Goal: Transaction & Acquisition: Purchase product/service

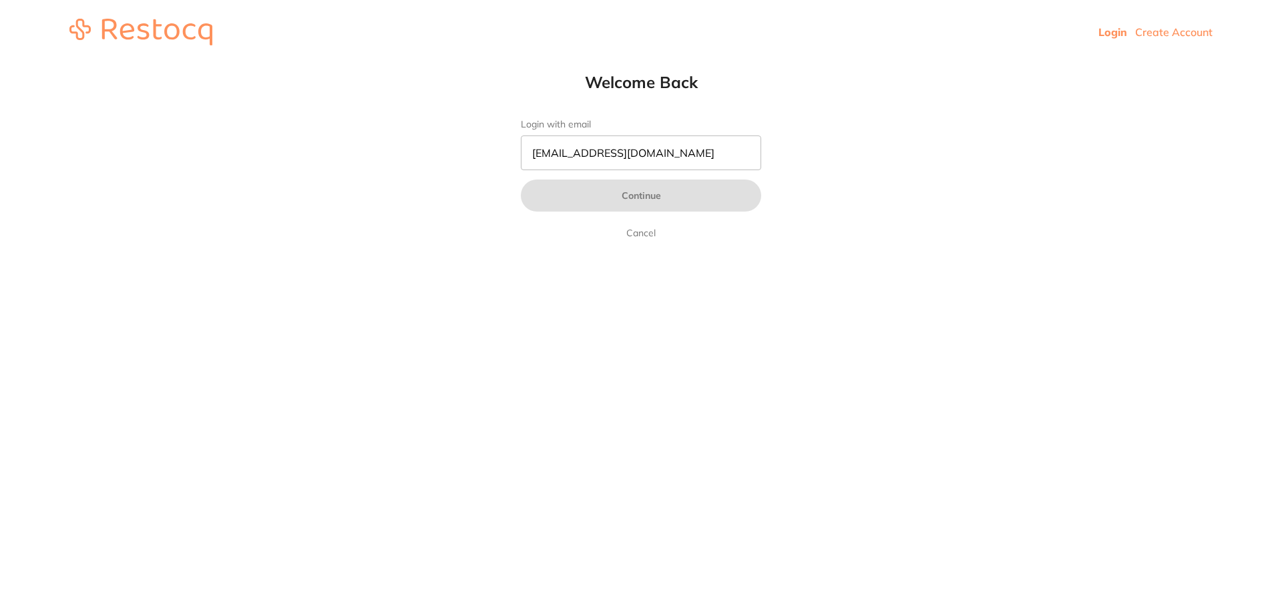
drag, startPoint x: 708, startPoint y: 117, endPoint x: 731, endPoint y: 136, distance: 30.3
click at [712, 119] on div "Welcome Back Login with email [EMAIL_ADDRESS][DOMAIN_NAME] Continue Cancel" at bounding box center [641, 156] width 294 height 169
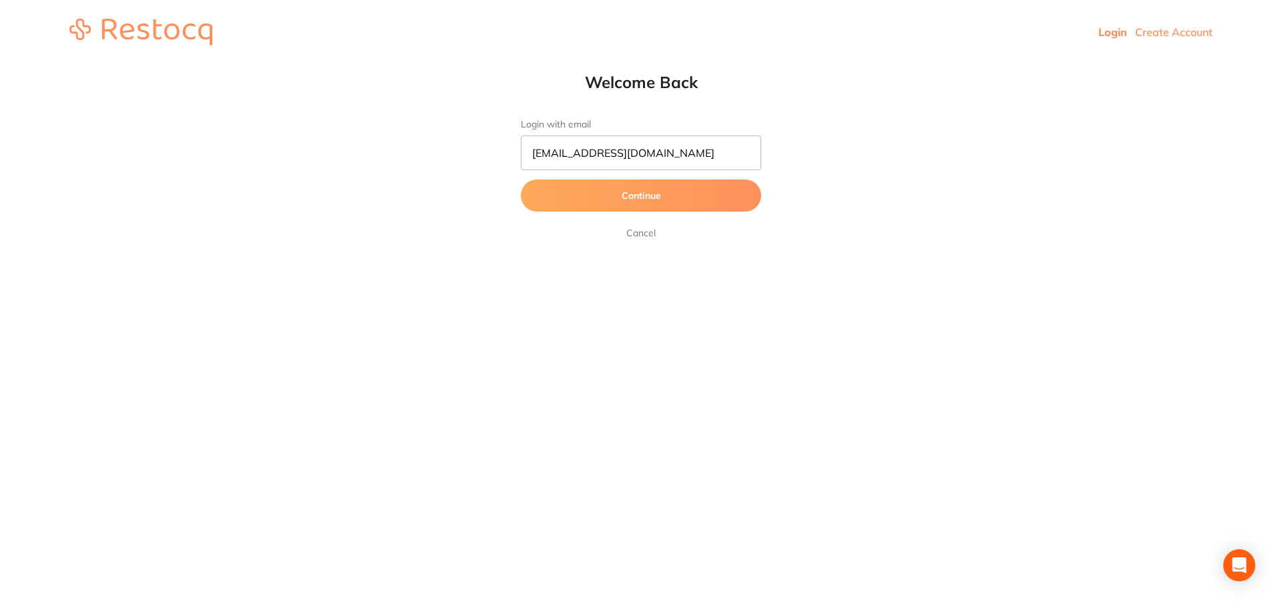
click at [679, 209] on button "Continue" at bounding box center [641, 196] width 240 height 32
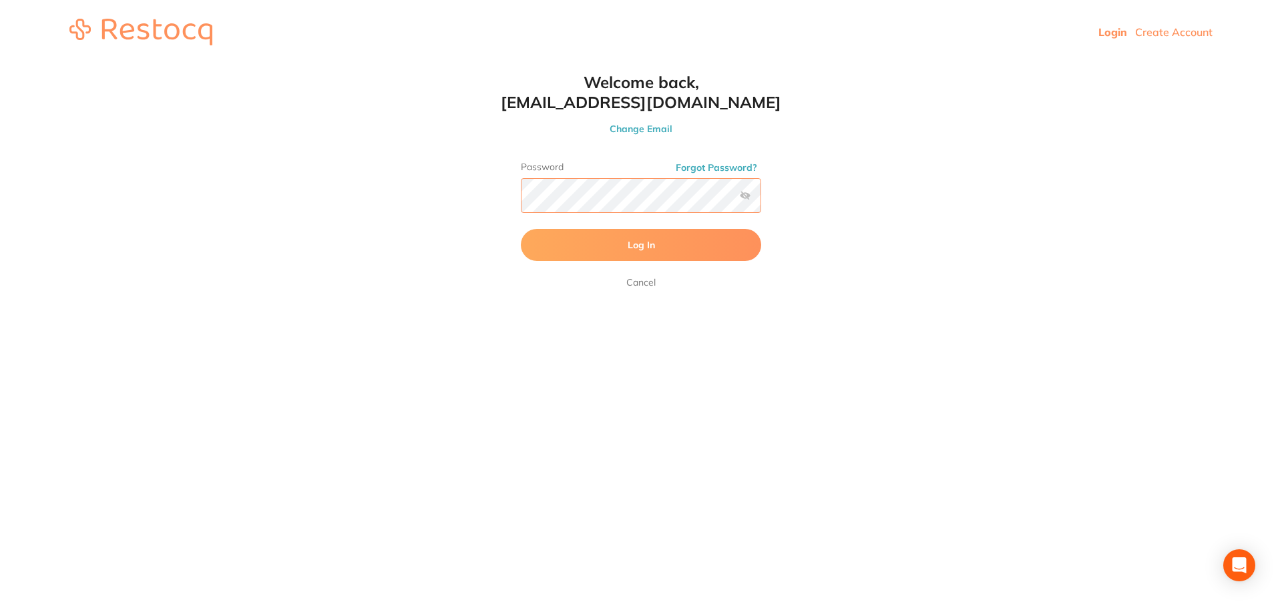
click at [521, 229] on button "Log In" at bounding box center [641, 245] width 240 height 32
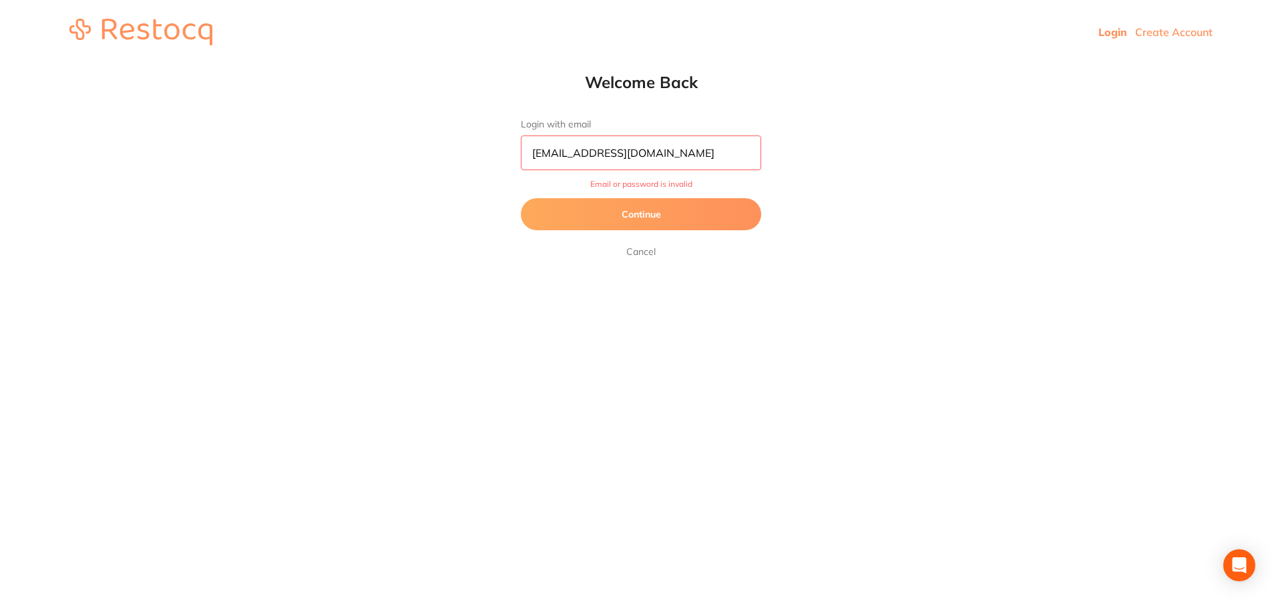
click at [660, 226] on button "Continue" at bounding box center [641, 214] width 240 height 32
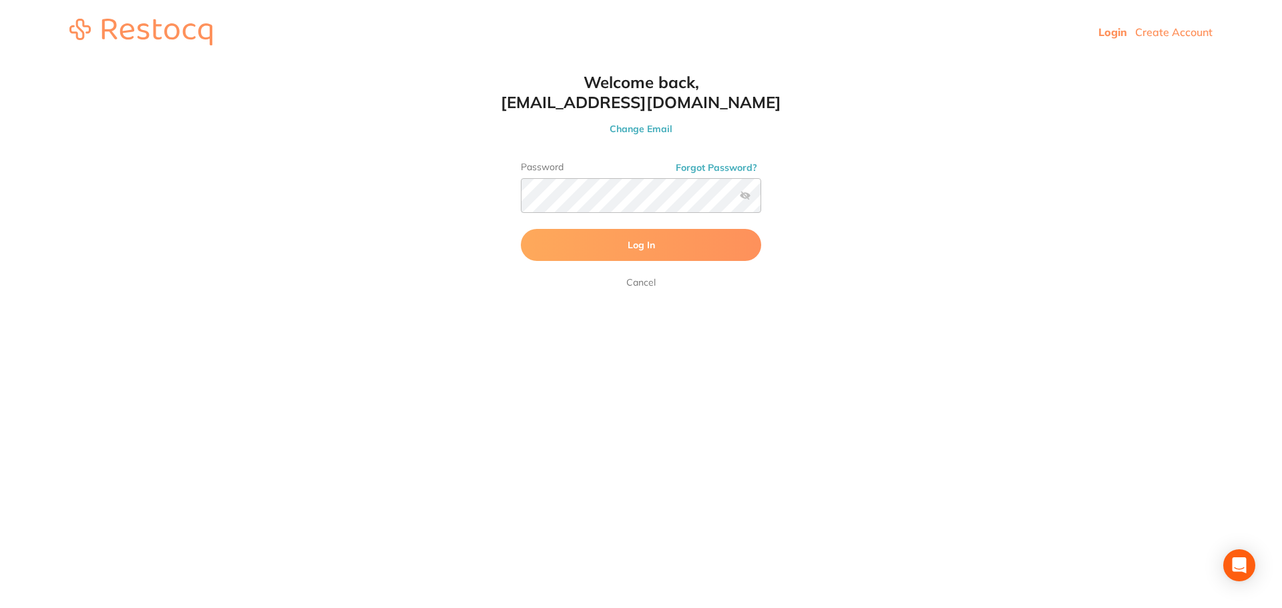
drag, startPoint x: 79, startPoint y: 240, endPoint x: 208, endPoint y: 228, distance: 129.5
click at [79, 64] on html "Login Create Account Welcome Back Login with email [EMAIL_ADDRESS][DOMAIN_NAME]…" at bounding box center [641, 32] width 1282 height 64
click at [748, 198] on label at bounding box center [745, 195] width 11 height 11
click at [761, 200] on input "checkbox" at bounding box center [761, 200] width 0 height 0
click at [499, 199] on div "Welcome back, [EMAIL_ADDRESS][DOMAIN_NAME] Change Email Password Forgot Passwor…" at bounding box center [641, 181] width 294 height 218
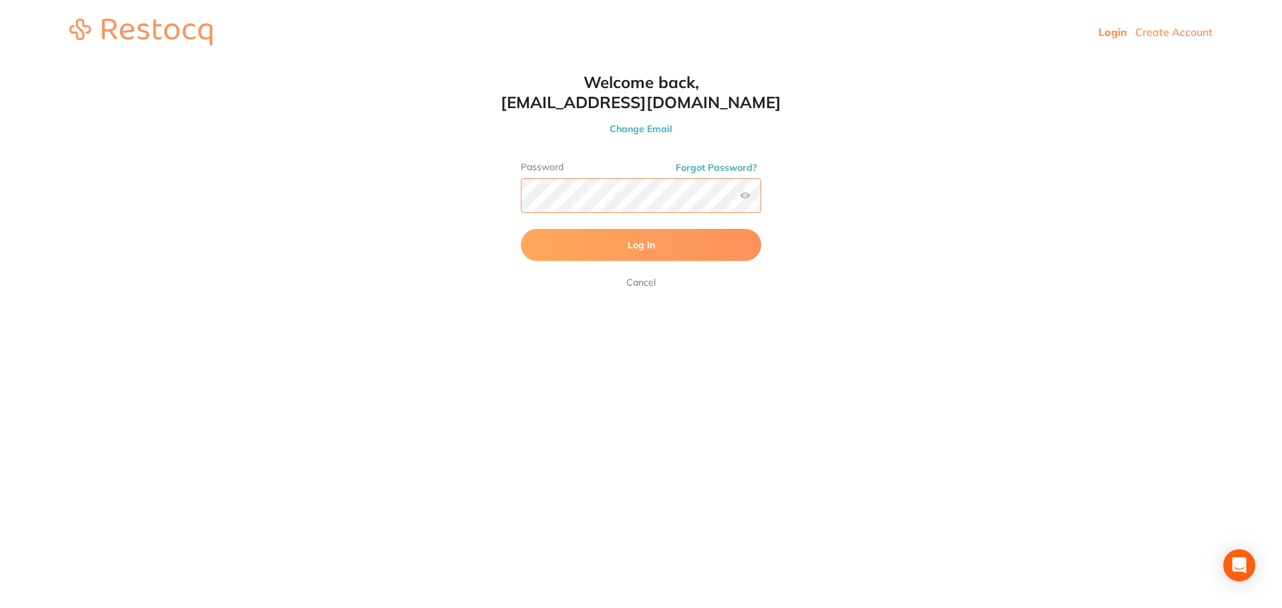
click button "Log In" at bounding box center [641, 245] width 240 height 32
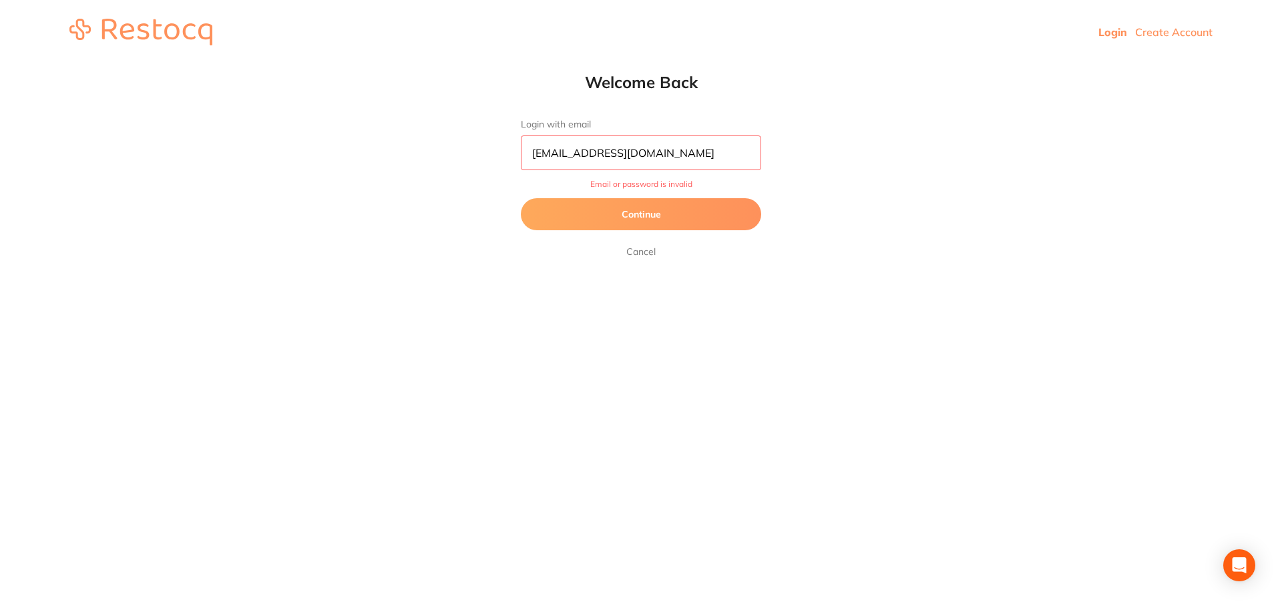
drag, startPoint x: 554, startPoint y: 154, endPoint x: 531, endPoint y: 153, distance: 22.7
click at [531, 153] on input "[EMAIL_ADDRESS][DOMAIN_NAME]" at bounding box center [641, 153] width 240 height 35
type input "[EMAIL_ADDRESS][DOMAIN_NAME]"
click at [568, 218] on button "Continue" at bounding box center [641, 214] width 240 height 32
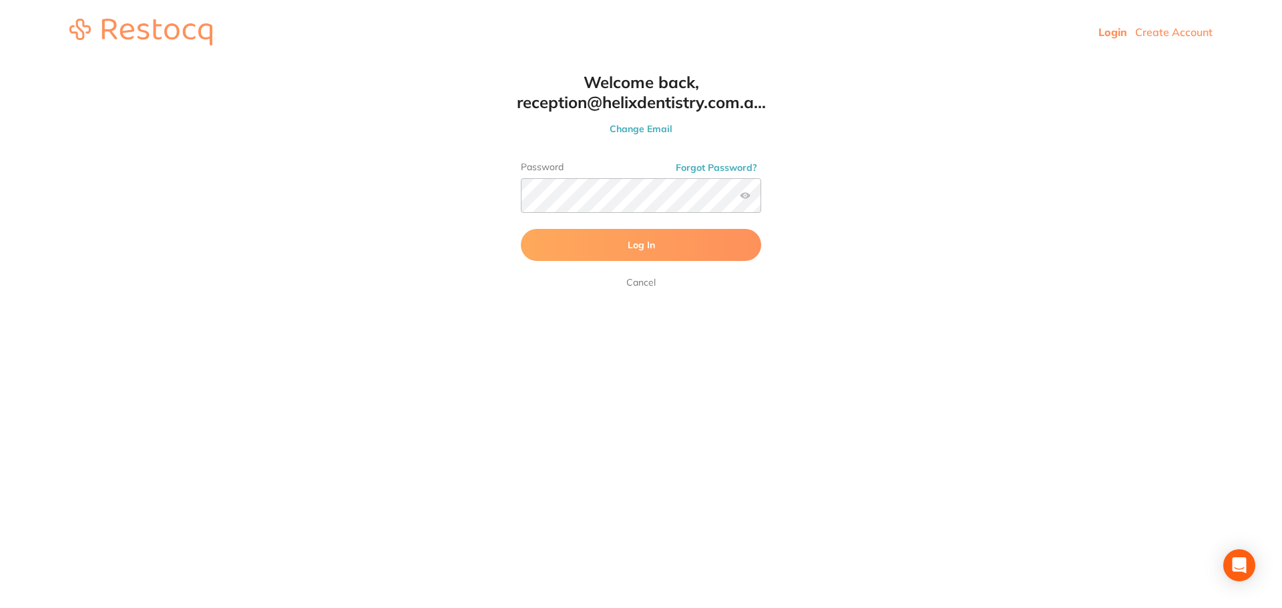
click at [663, 250] on button "Log In" at bounding box center [641, 245] width 240 height 32
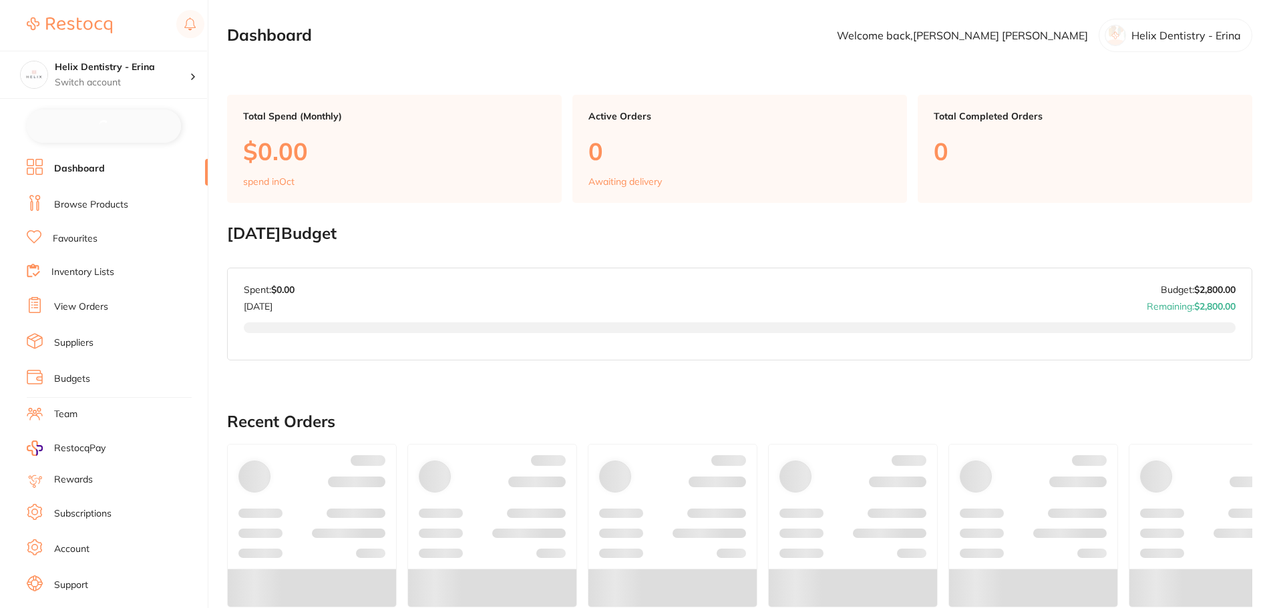
checkbox input "false"
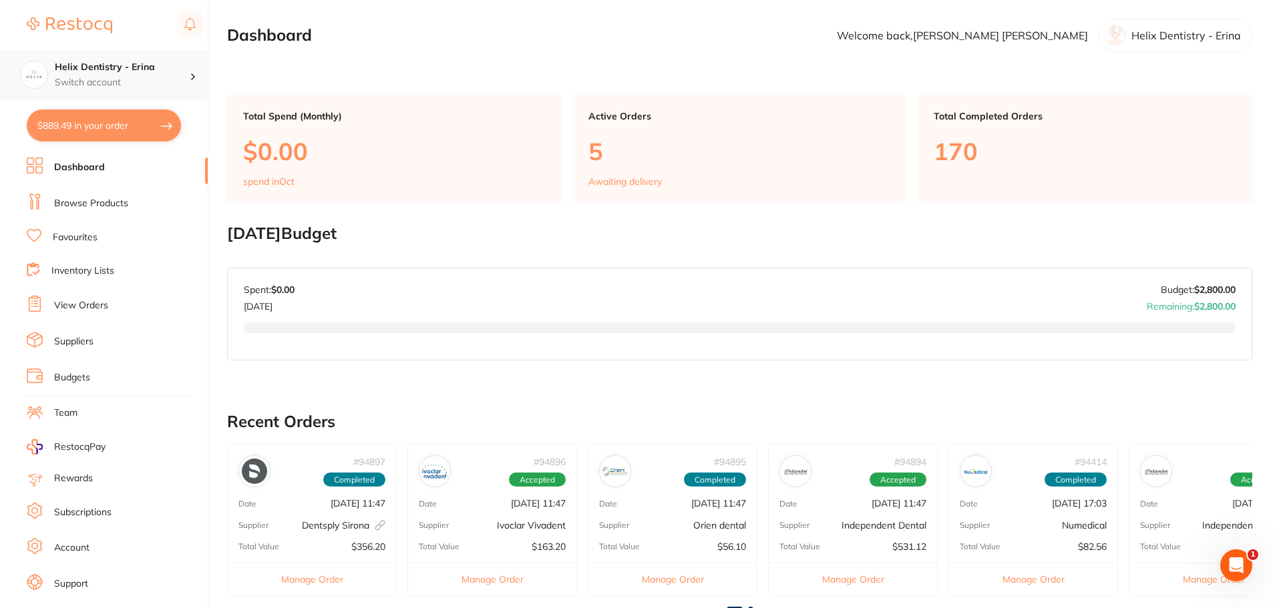
click at [162, 72] on h4 "Helix Dentistry - Erina" at bounding box center [122, 67] width 135 height 13
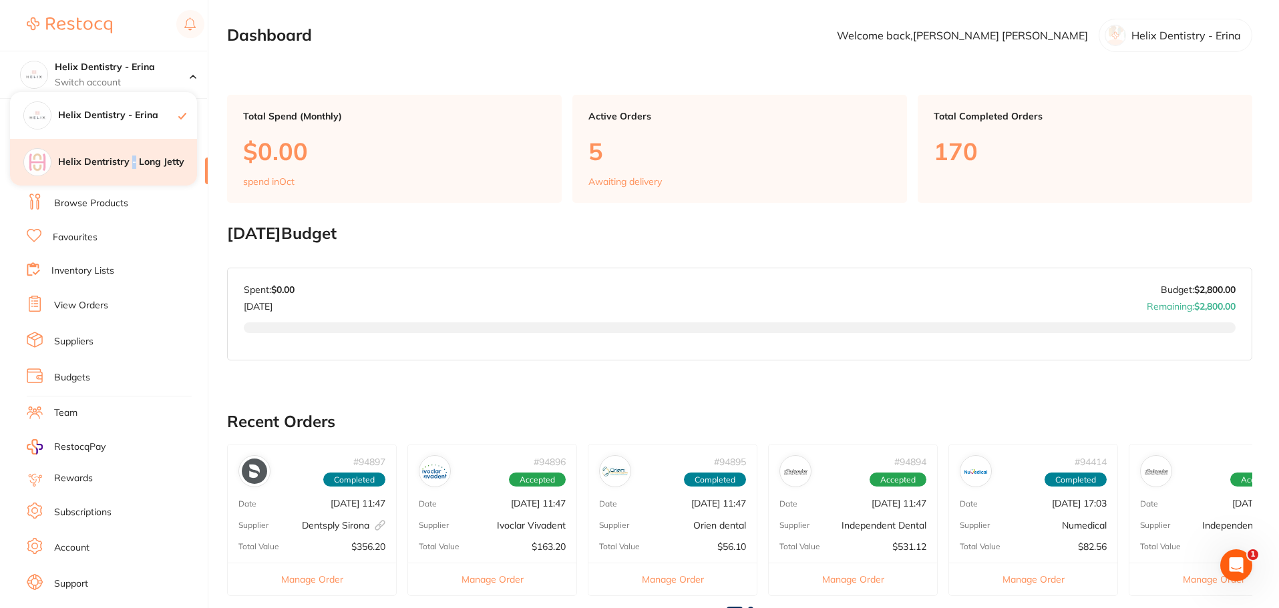
click at [134, 161] on h4 "Helix Dentristry - Long Jetty" at bounding box center [127, 162] width 139 height 13
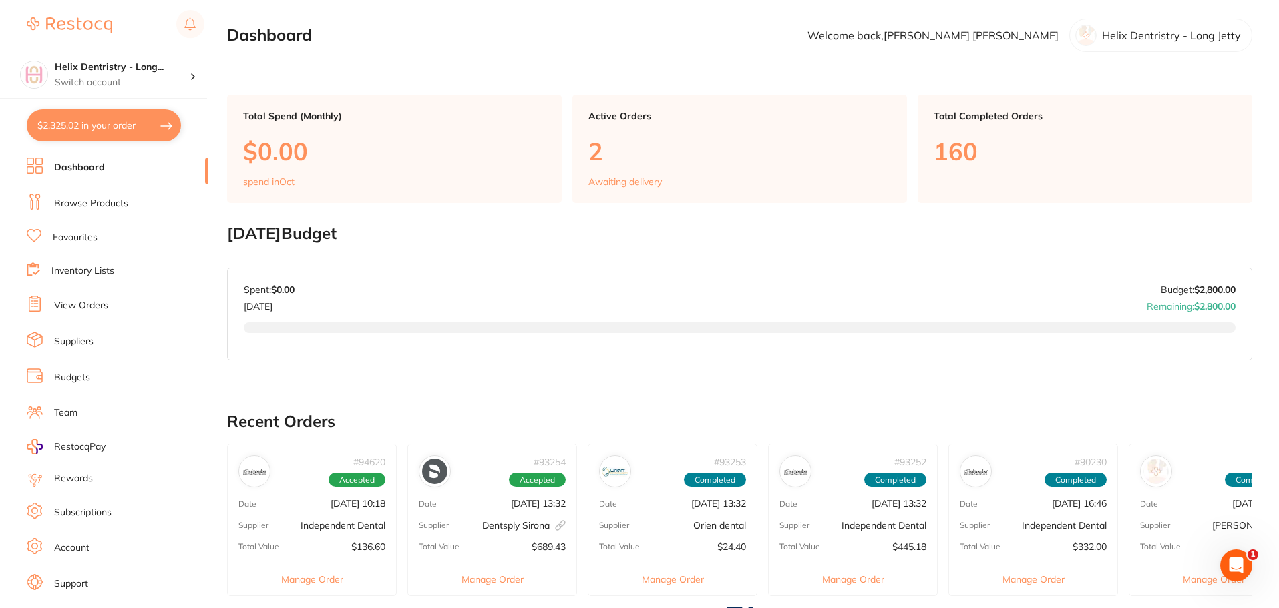
click at [156, 131] on button "$2,325.02 in your order" at bounding box center [104, 125] width 154 height 32
checkbox input "true"
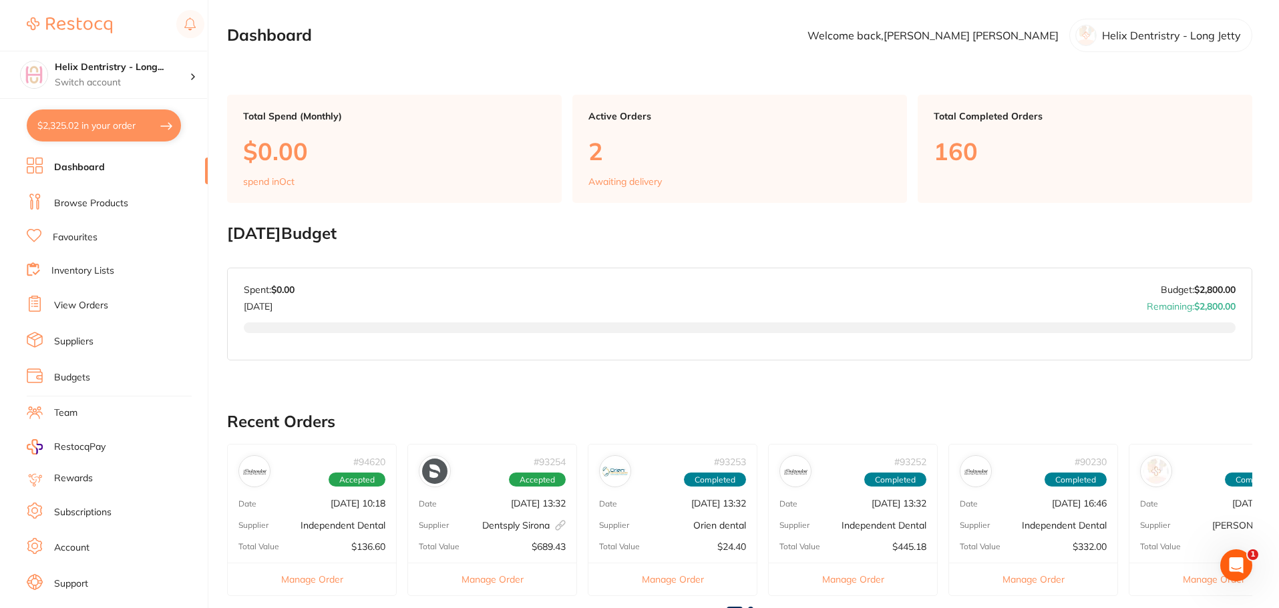
checkbox input "true"
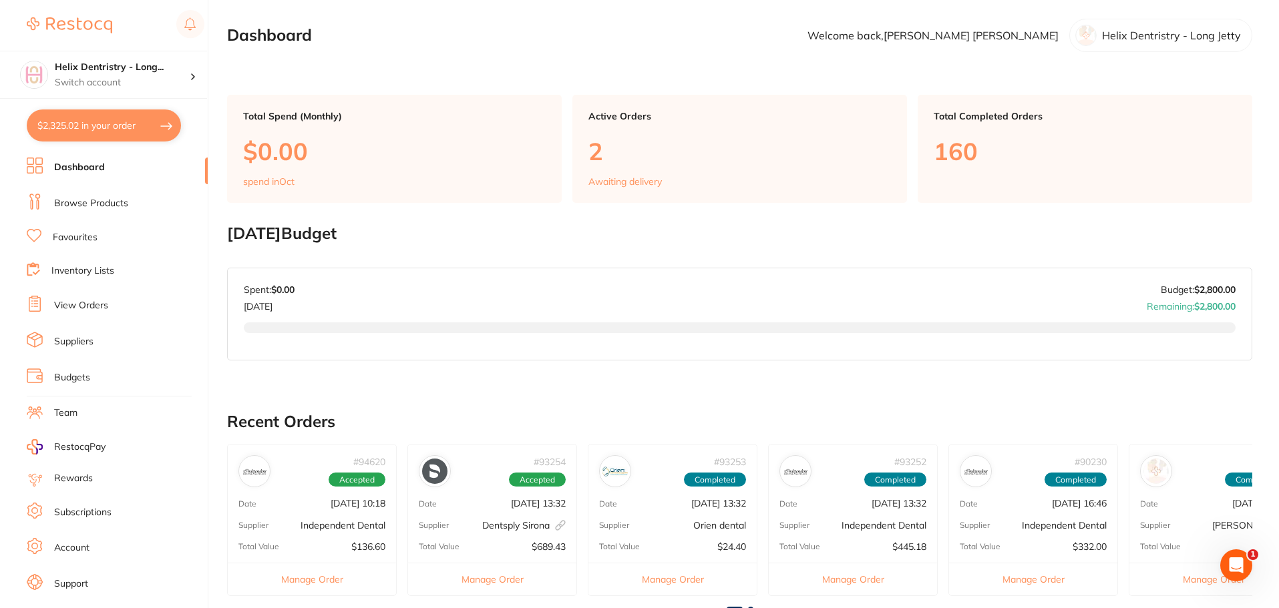
checkbox input "true"
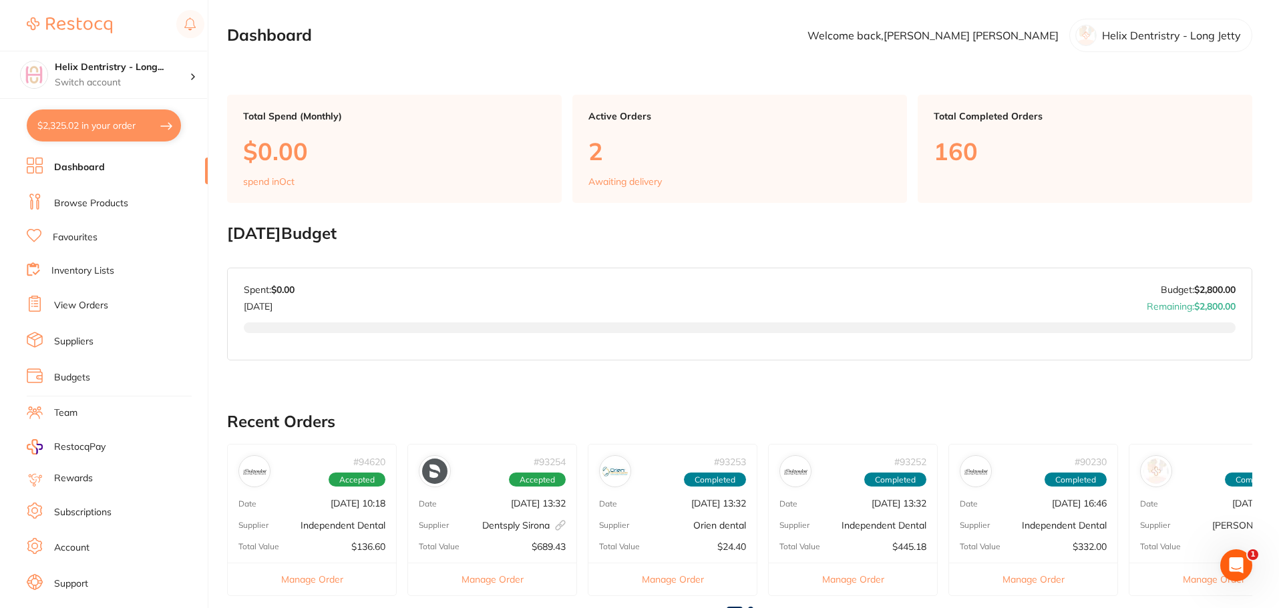
checkbox input "true"
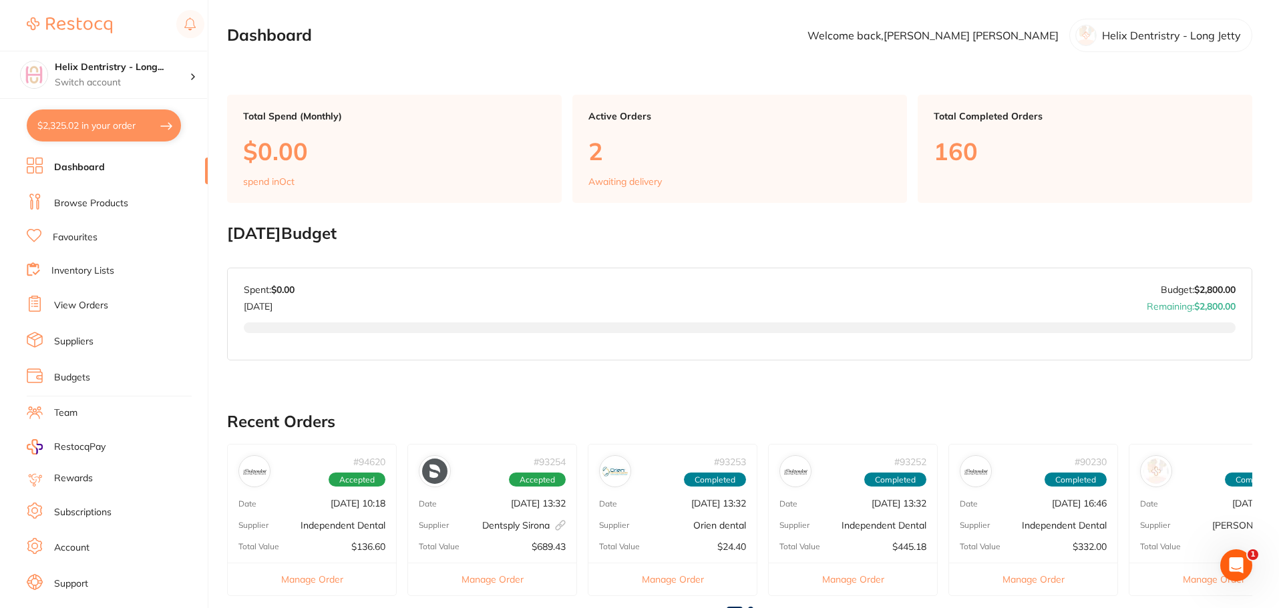
checkbox input "true"
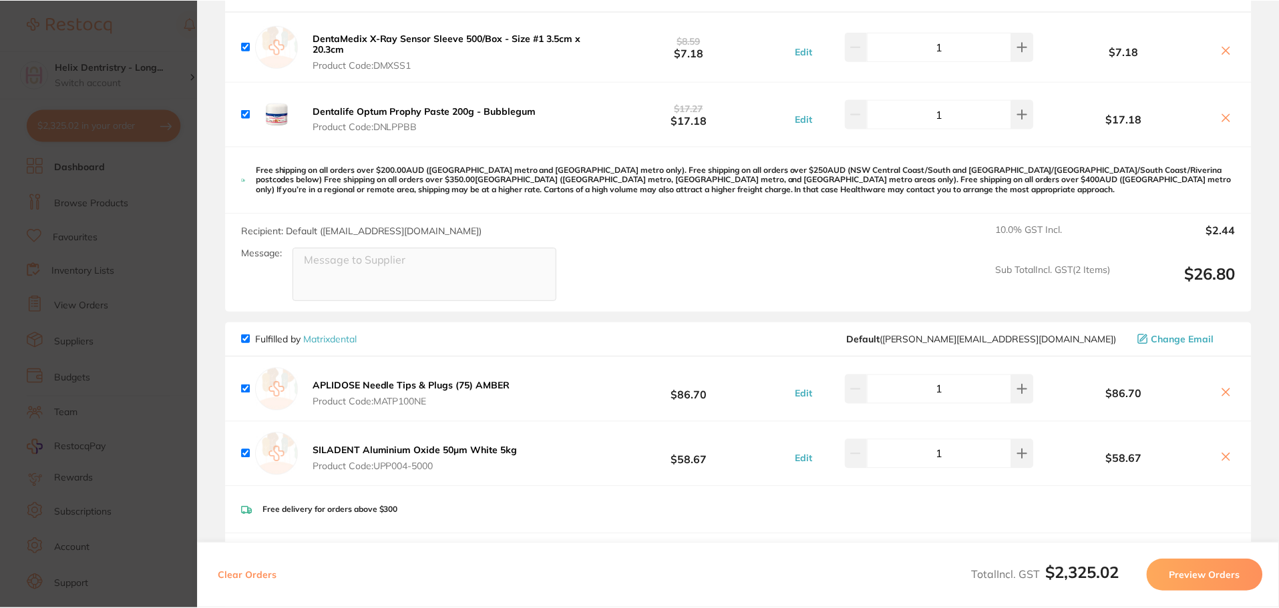
scroll to position [1002, 0]
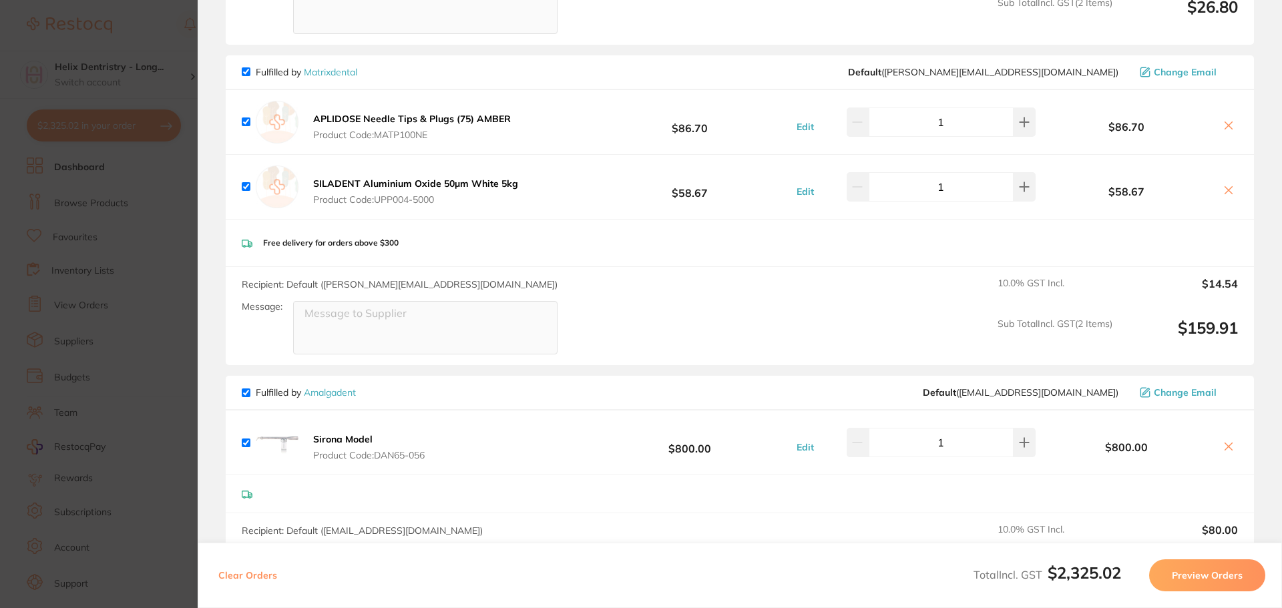
click at [122, 166] on section "Update RRP Set your pre negotiated price for this item. Item Agreed RRP (excl. …" at bounding box center [641, 304] width 1282 height 608
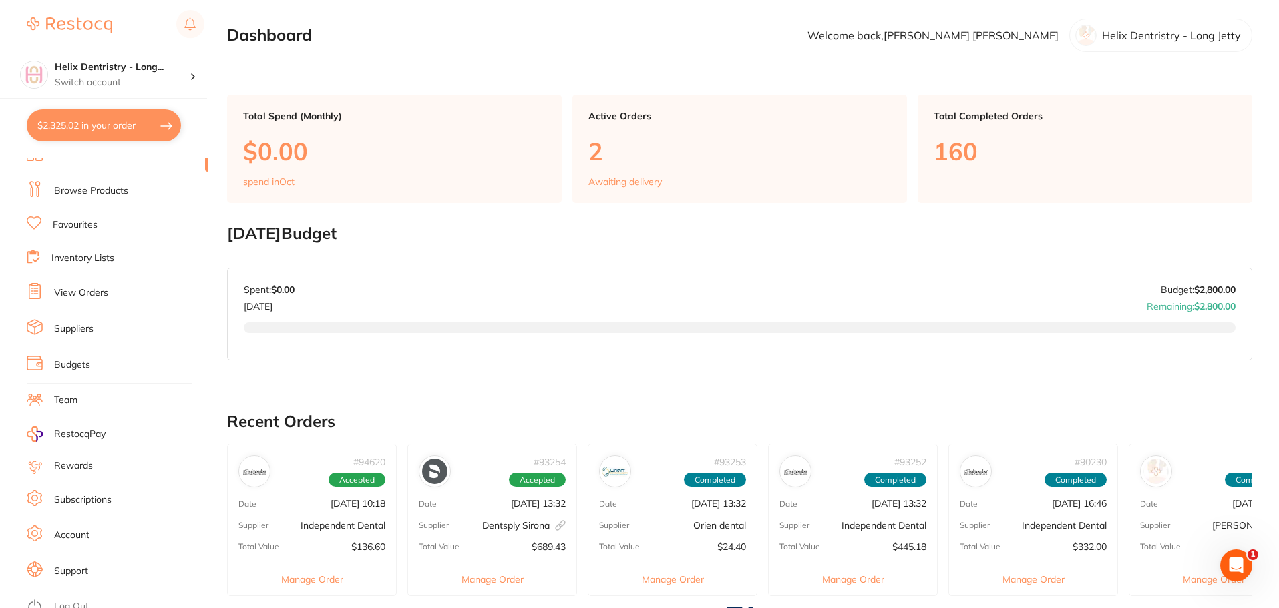
scroll to position [0, 0]
